Goal: Task Accomplishment & Management: Complete application form

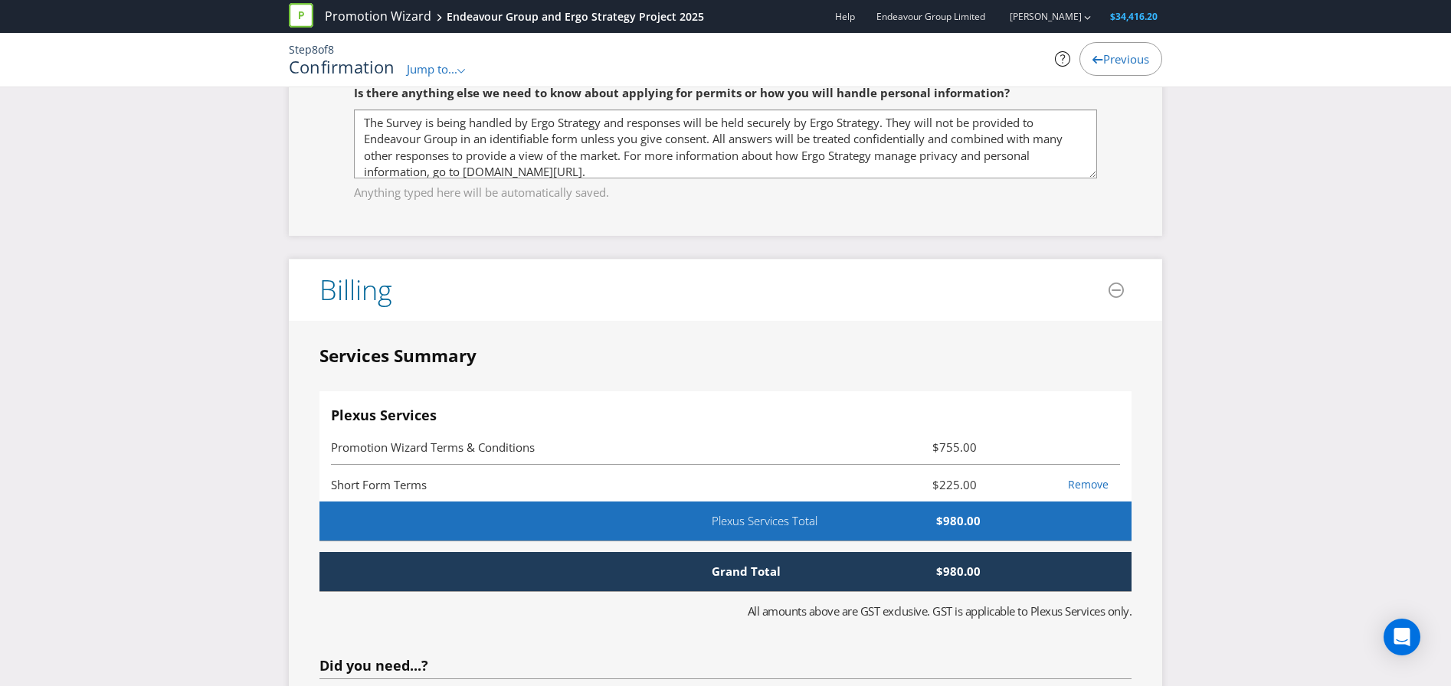
scroll to position [3024, 0]
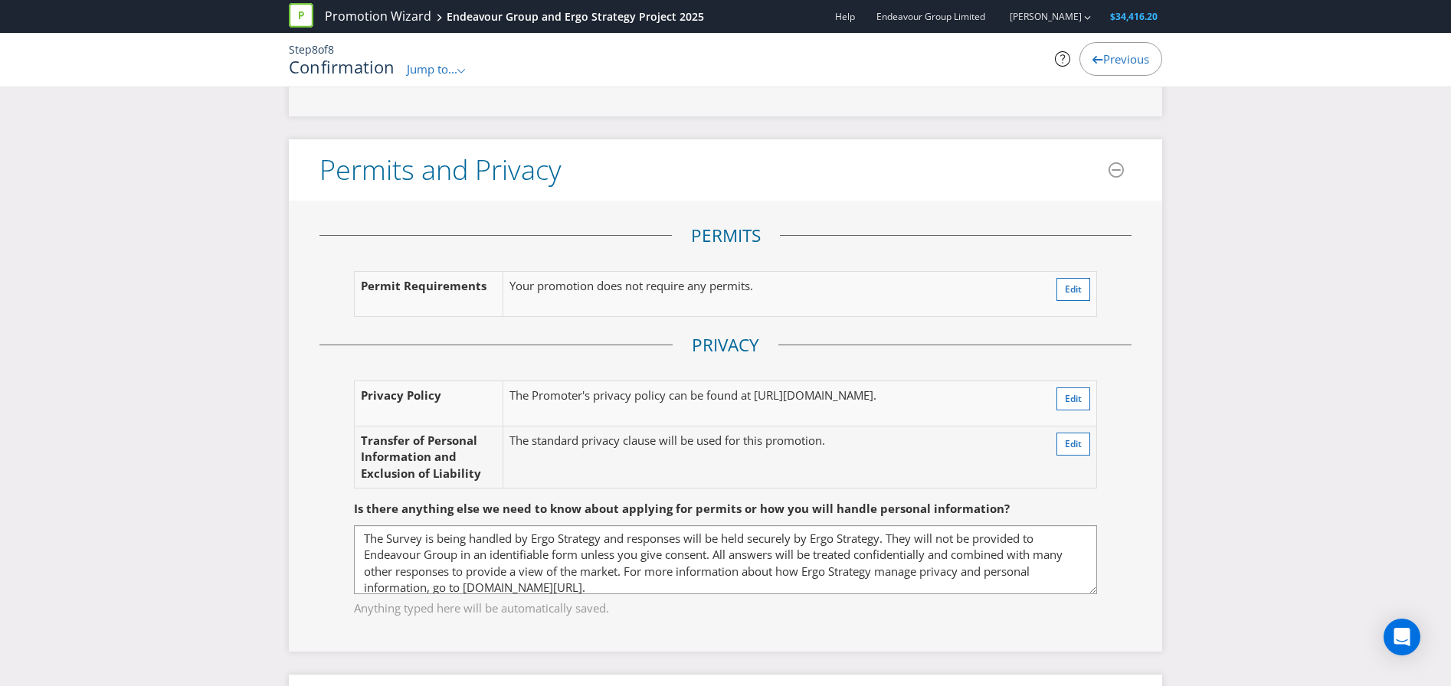
click at [448, 66] on span "Jump to..." at bounding box center [432, 68] width 51 height 15
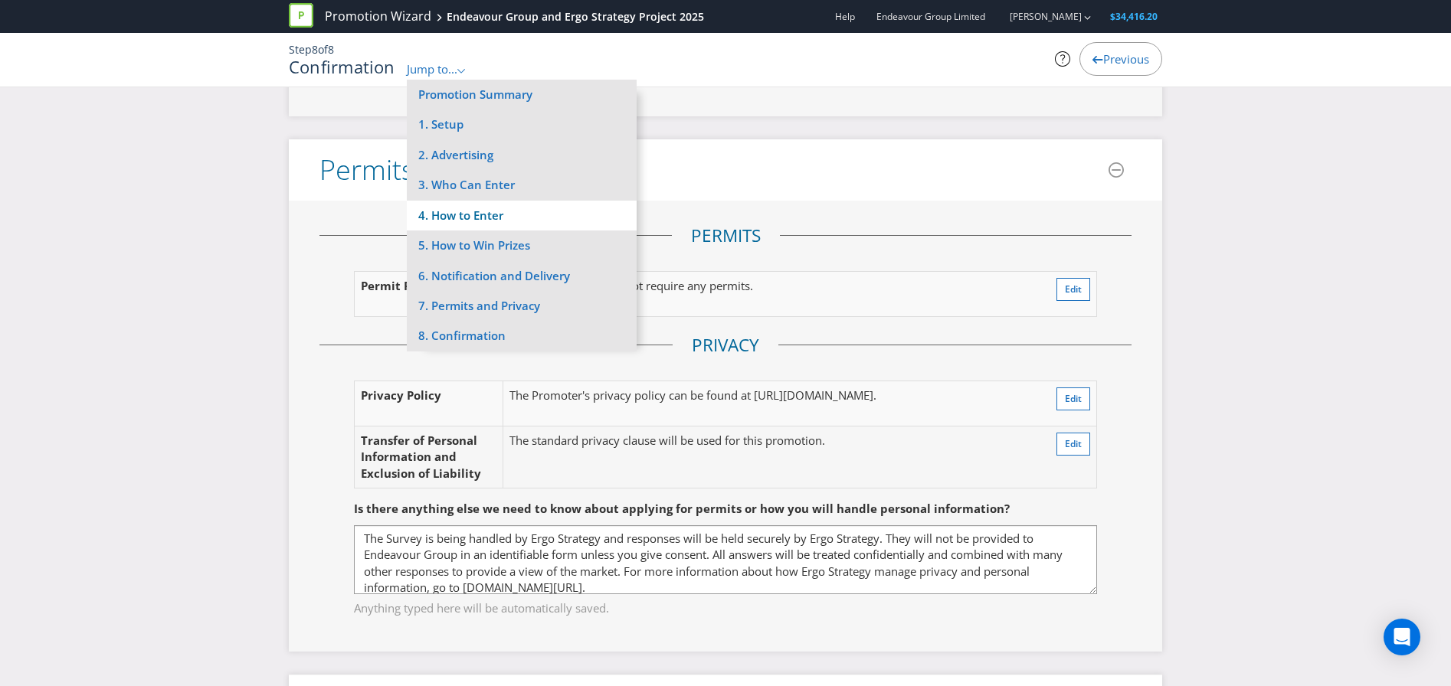
click at [534, 218] on li "4. How to Enter" at bounding box center [522, 216] width 230 height 30
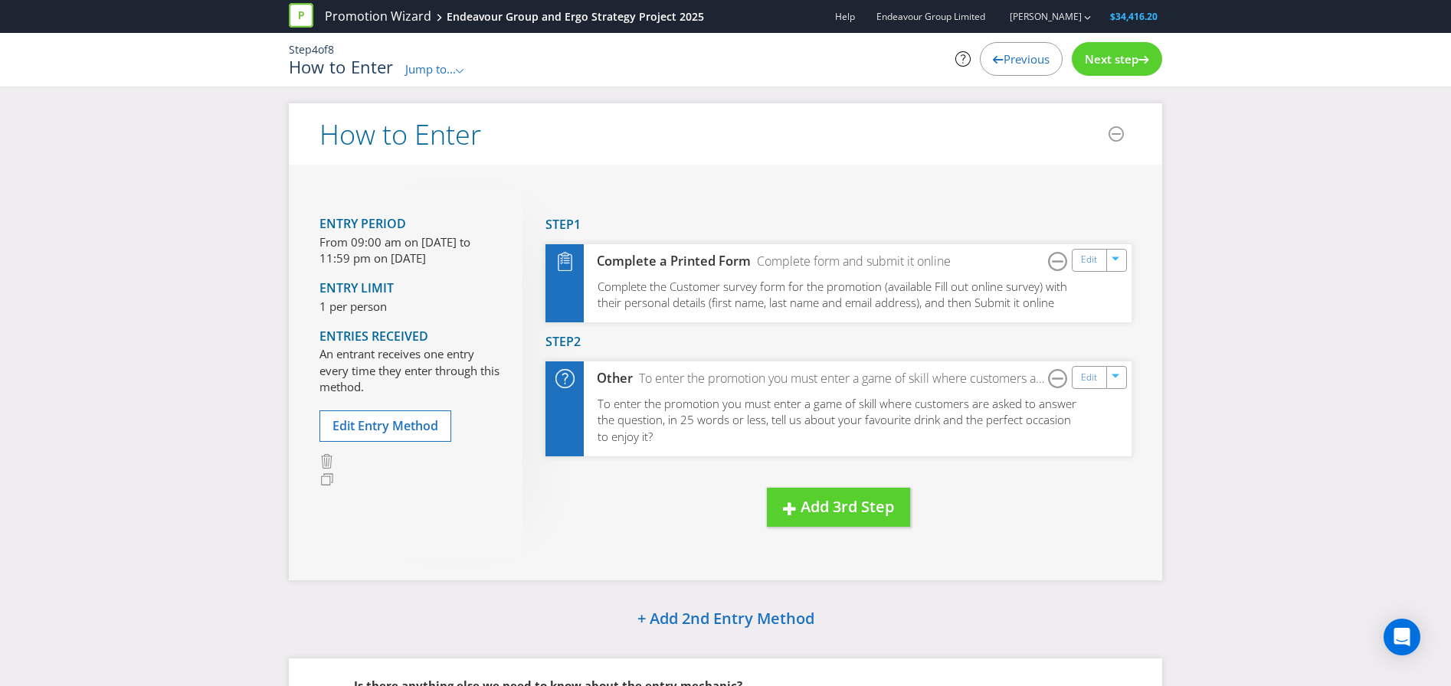
click at [444, 71] on span "Jump to..." at bounding box center [430, 68] width 51 height 15
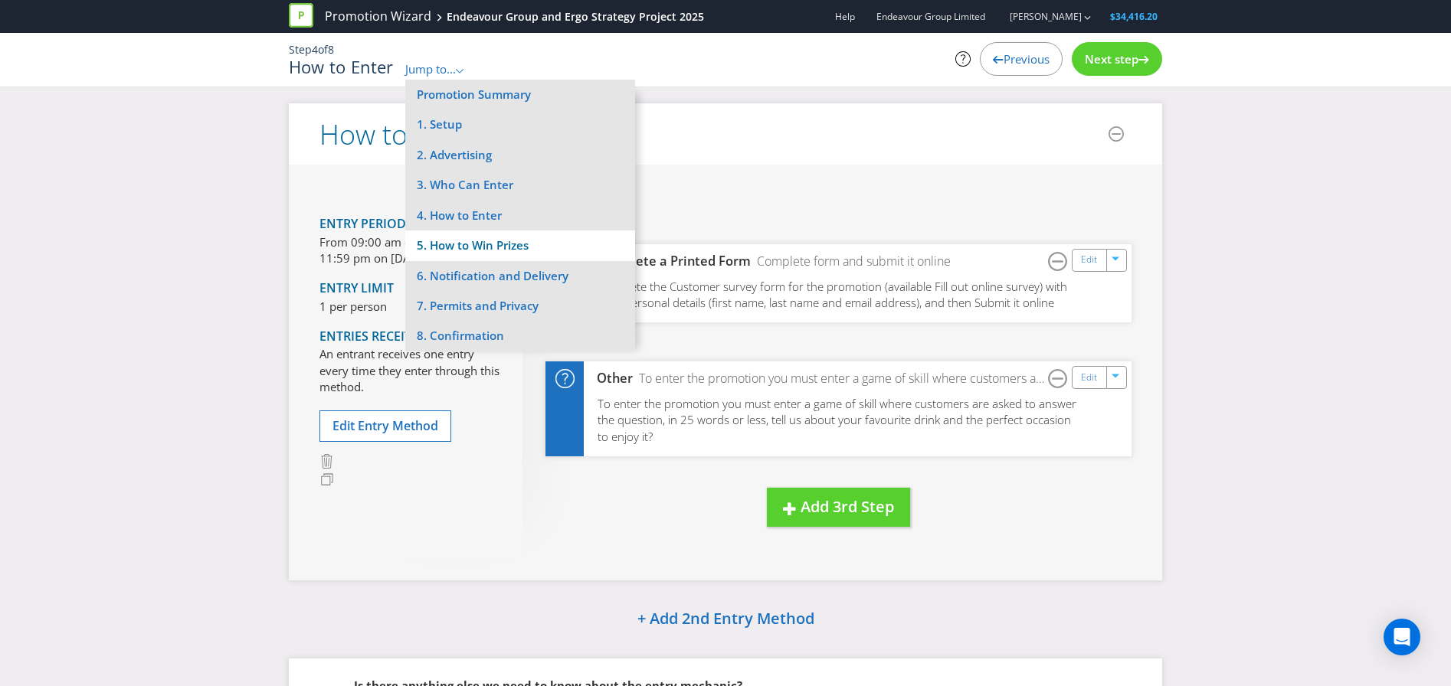
click at [509, 246] on li "5. How to Win Prizes" at bounding box center [520, 246] width 230 height 30
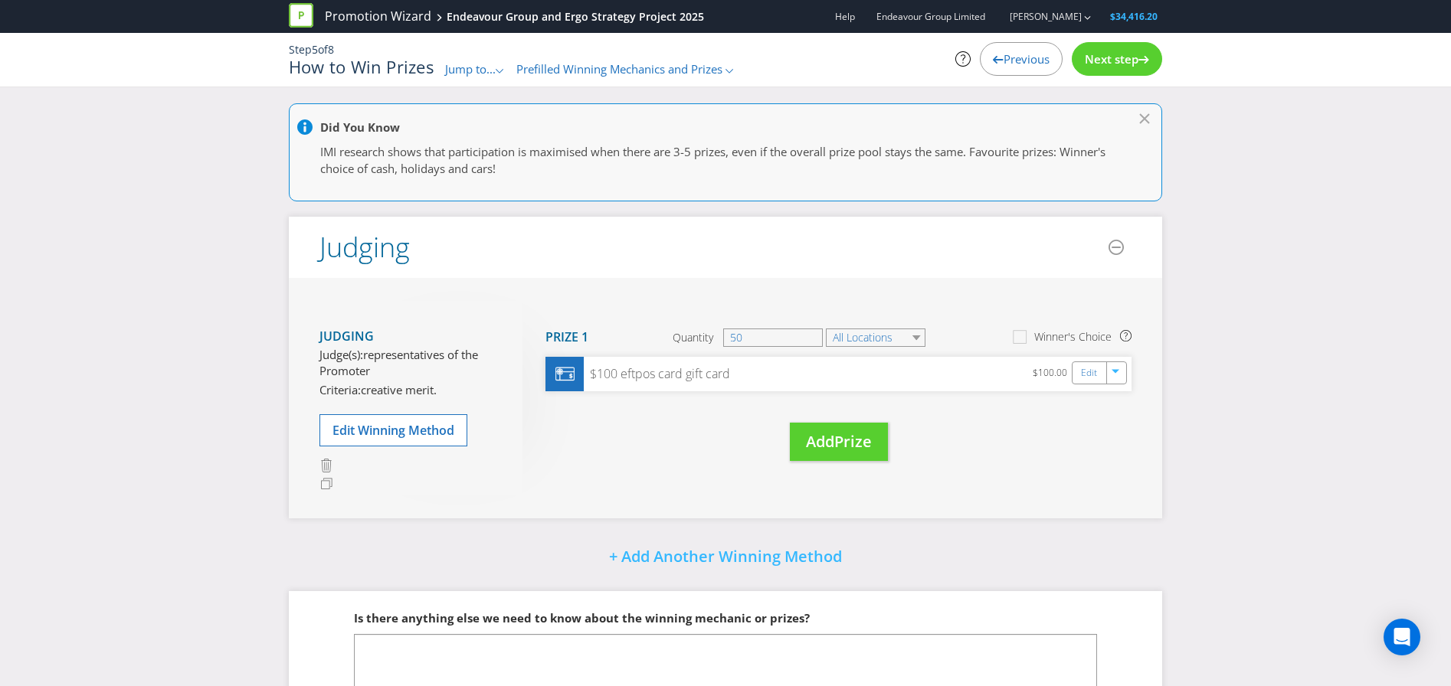
click at [477, 69] on span "Jump to..." at bounding box center [470, 68] width 51 height 15
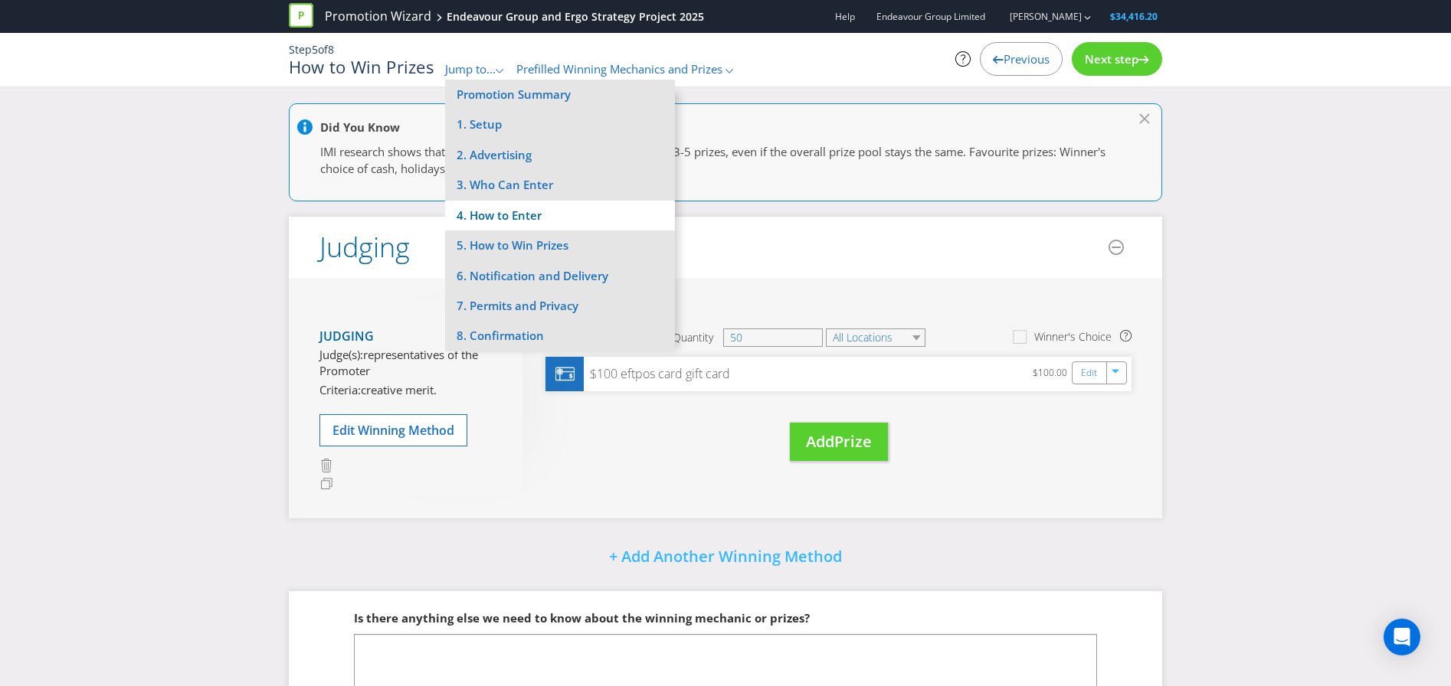
click at [521, 224] on li "4. How to Enter" at bounding box center [560, 216] width 230 height 30
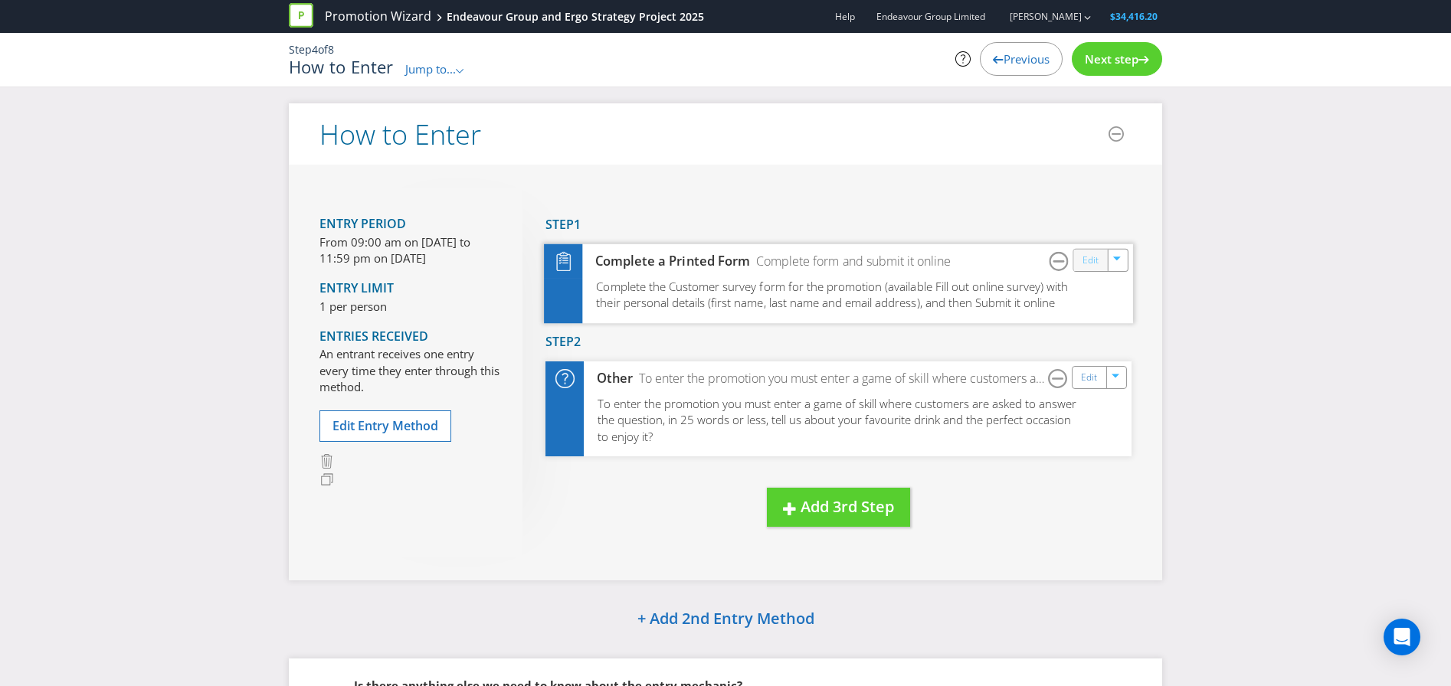
click at [1094, 263] on link "Edit" at bounding box center [1090, 260] width 16 height 18
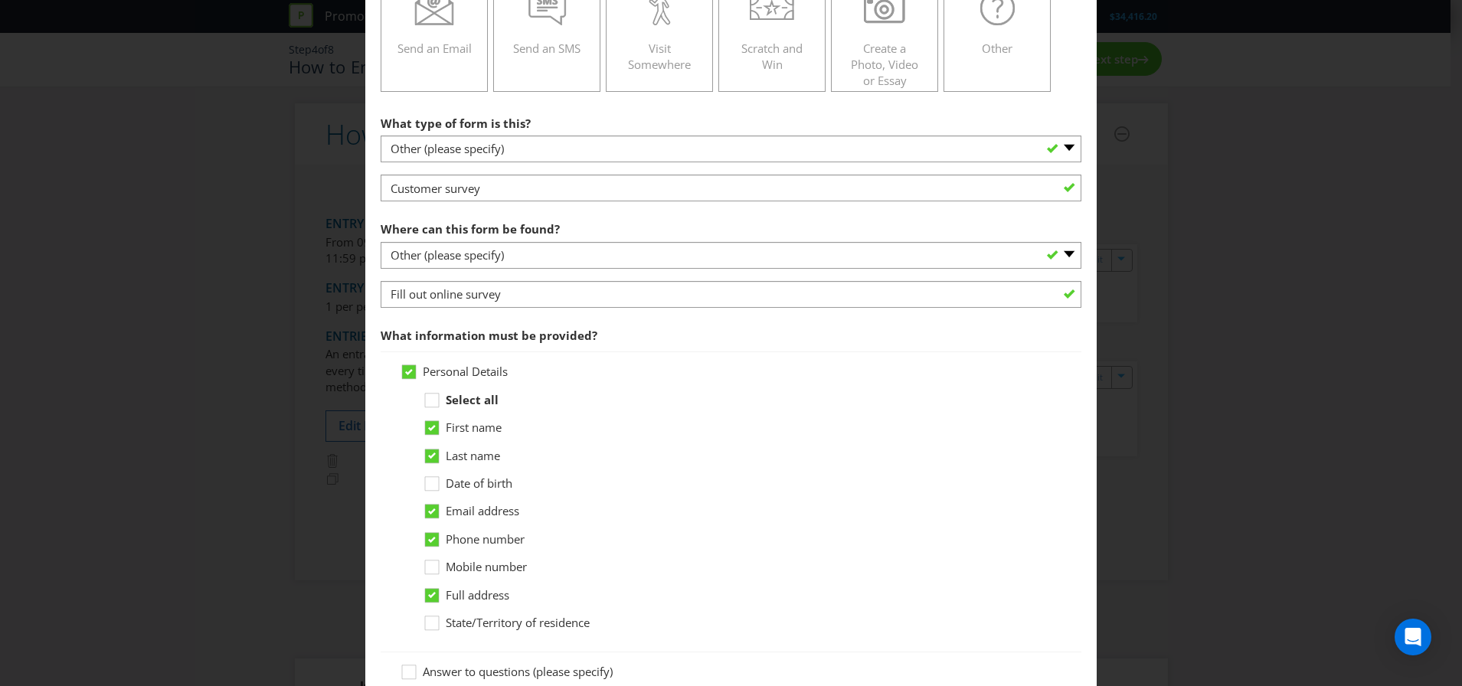
scroll to position [536, 0]
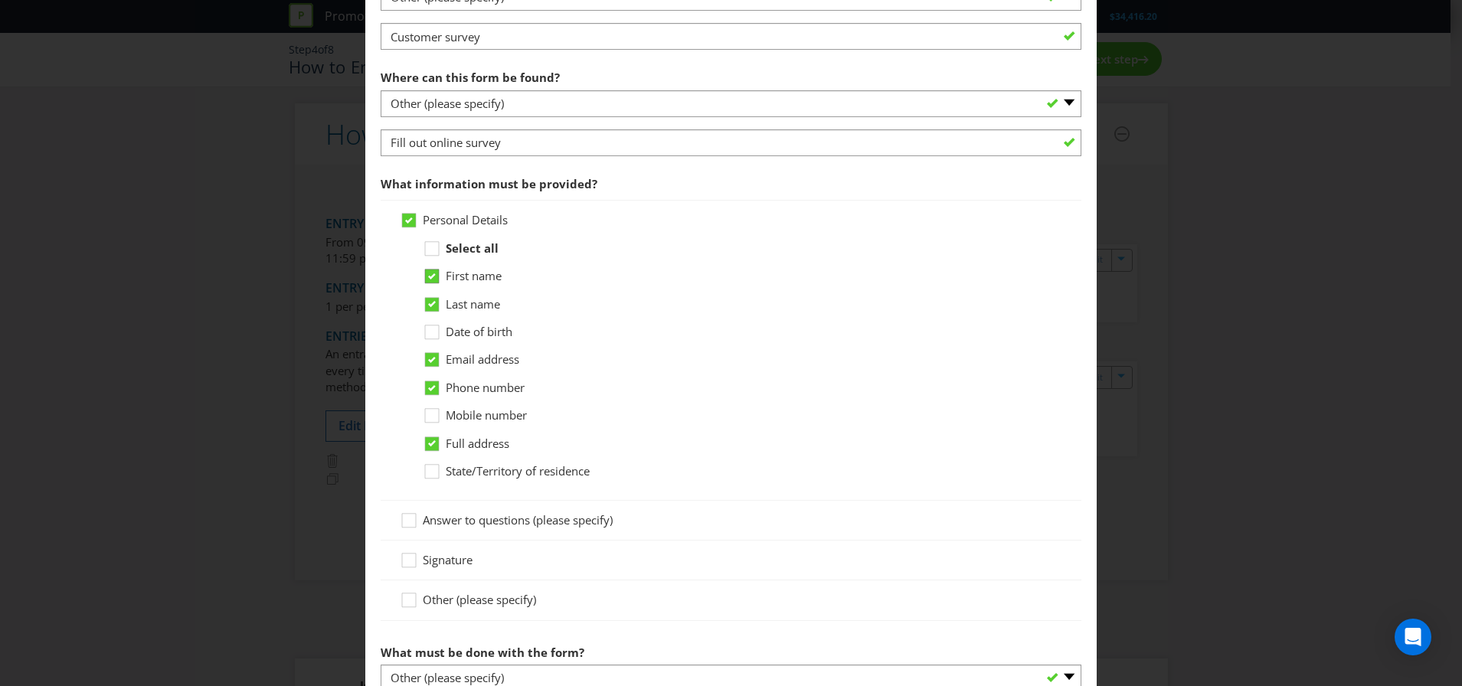
click at [437, 277] on icon at bounding box center [434, 279] width 23 height 23
click at [0, 0] on input "First name" at bounding box center [0, 0] width 0 height 0
click at [428, 300] on div at bounding box center [432, 300] width 8 height 8
click at [0, 0] on input "Last name" at bounding box center [0, 0] width 0 height 0
click at [433, 385] on icon at bounding box center [432, 388] width 8 height 6
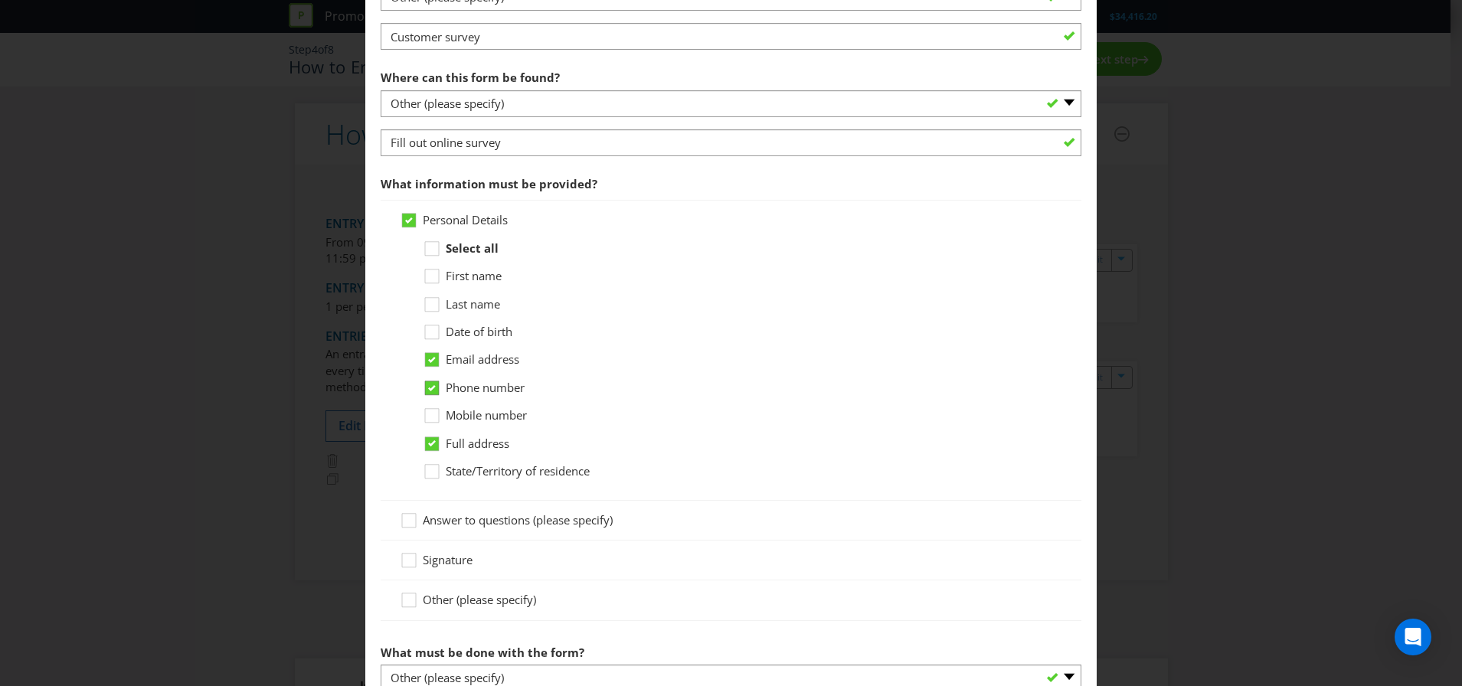
click at [0, 0] on input "Phone number" at bounding box center [0, 0] width 0 height 0
click at [434, 443] on icon at bounding box center [432, 444] width 14 height 14
click at [0, 0] on input "Full address" at bounding box center [0, 0] width 0 height 0
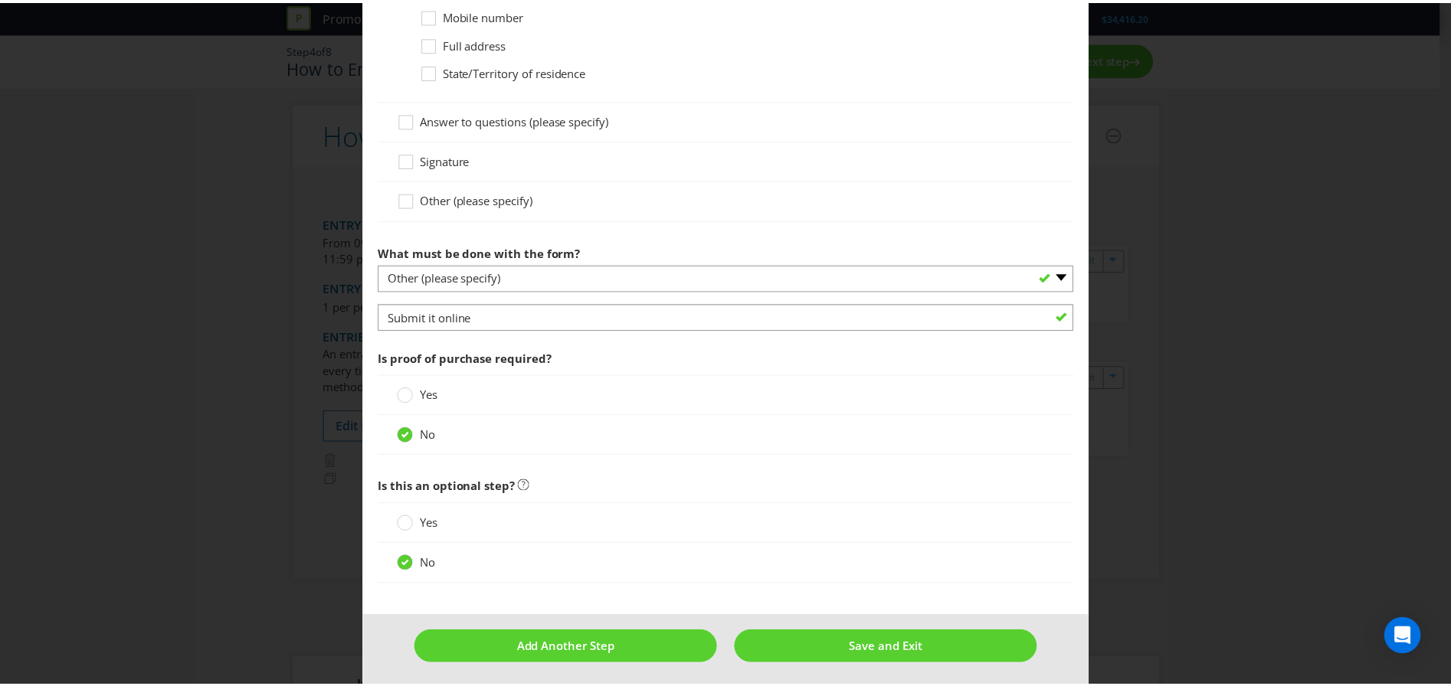
scroll to position [941, 0]
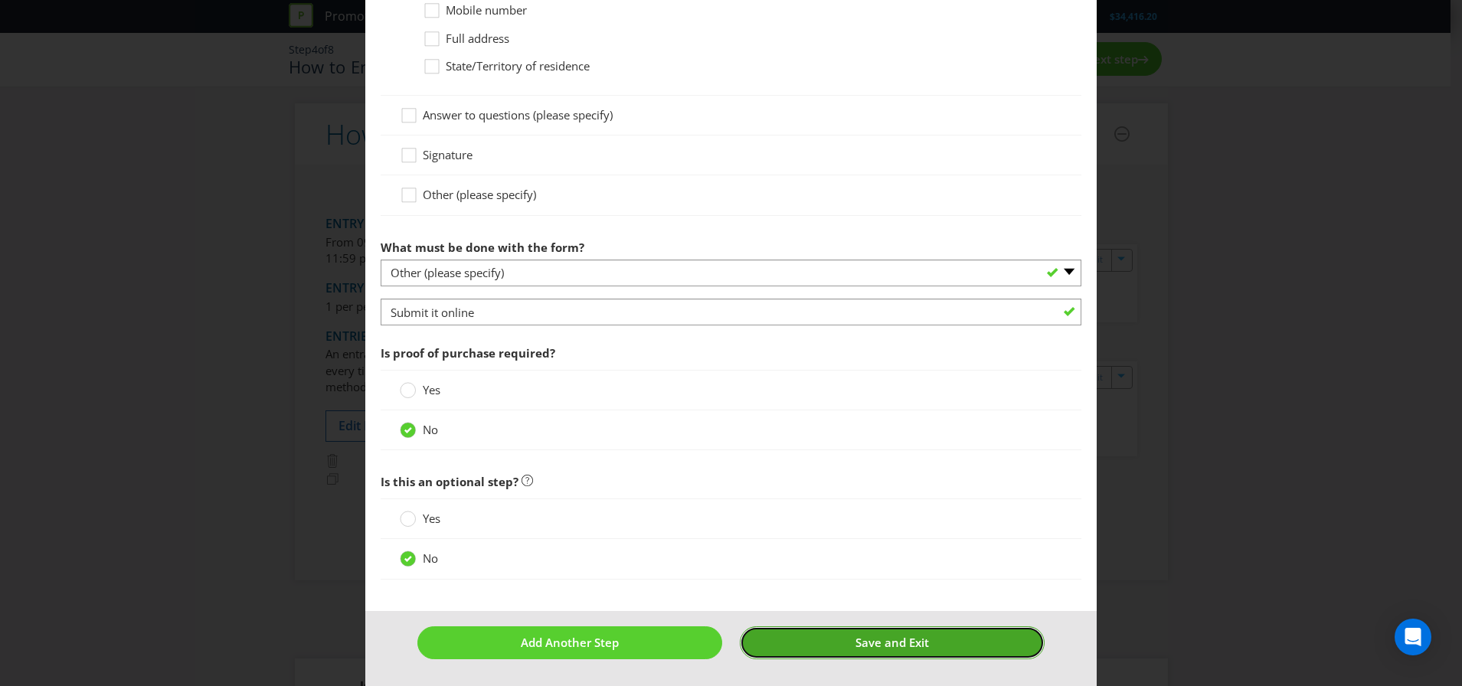
click at [785, 645] on button "Save and Exit" at bounding box center [892, 643] width 305 height 33
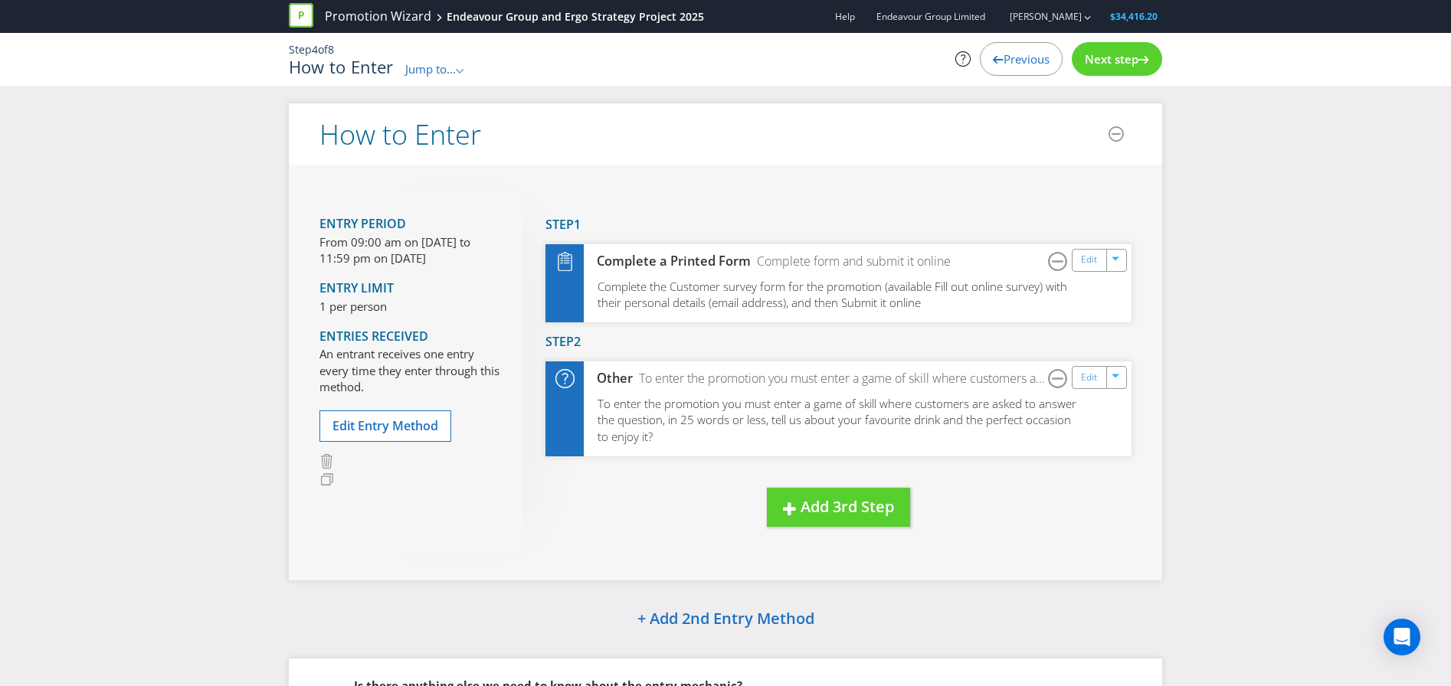
click at [1357, 192] on div "How to Enter Entry Period From 09:00 am on [DATE] to 11:59 pm on [DATE] Entry L…" at bounding box center [725, 477] width 1451 height 748
